Goal: Transaction & Acquisition: Book appointment/travel/reservation

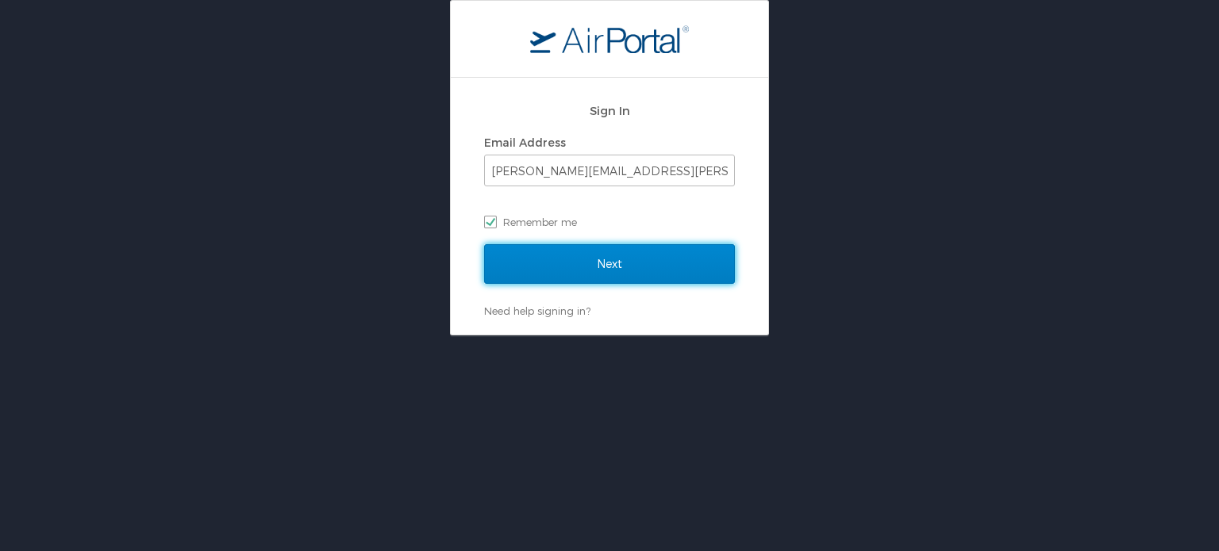
click at [593, 259] on input "Next" at bounding box center [609, 264] width 251 height 40
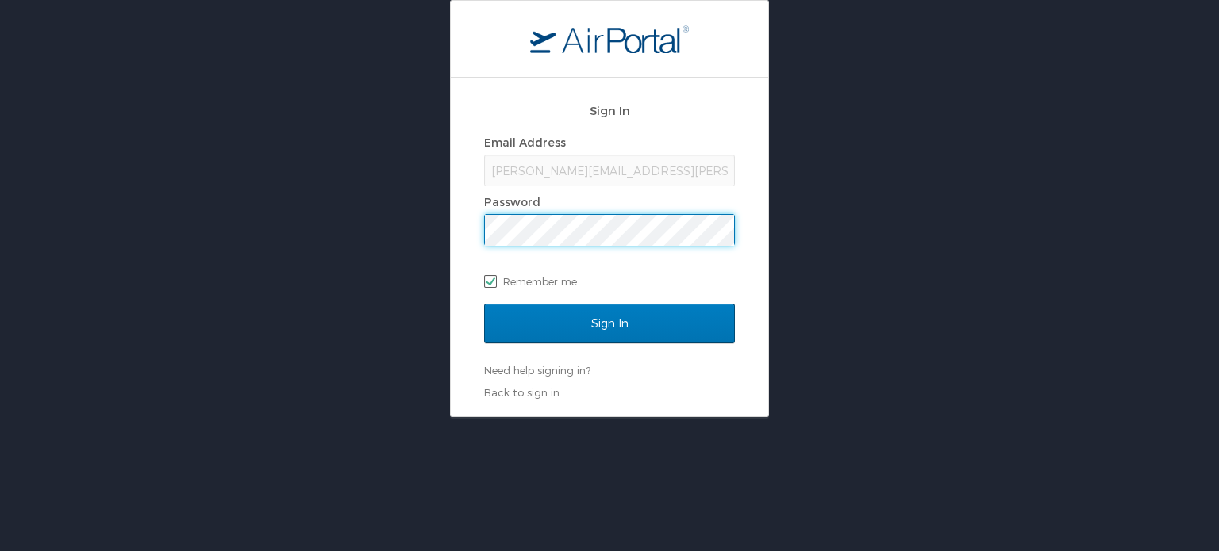
click at [484, 304] on input "Sign In" at bounding box center [609, 324] width 251 height 40
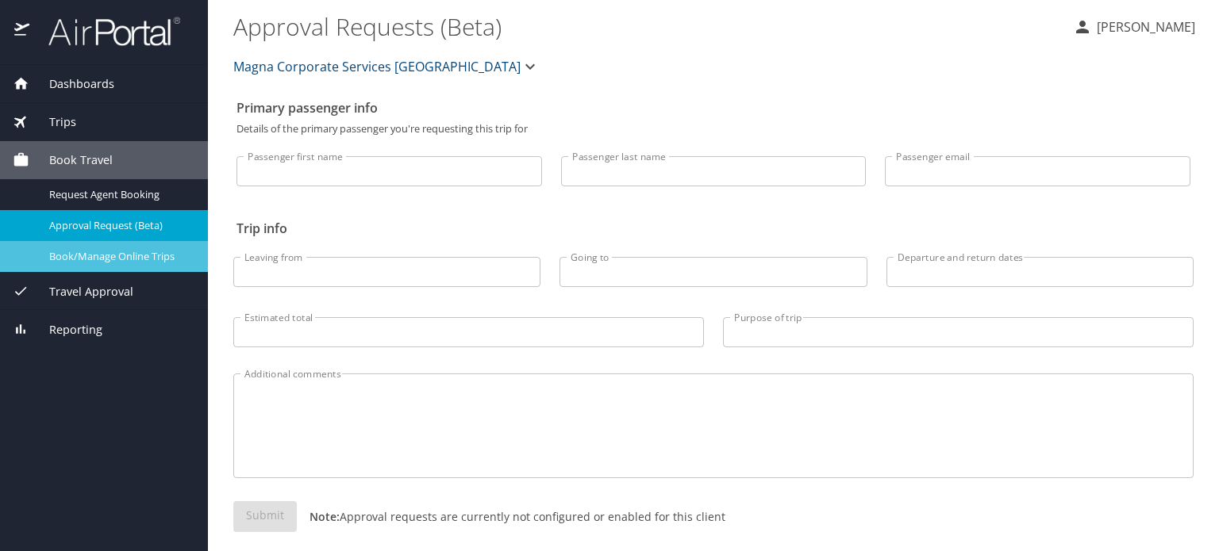
click at [131, 261] on span "Book/Manage Online Trips" at bounding box center [119, 256] width 140 height 15
